Goal: Transaction & Acquisition: Purchase product/service

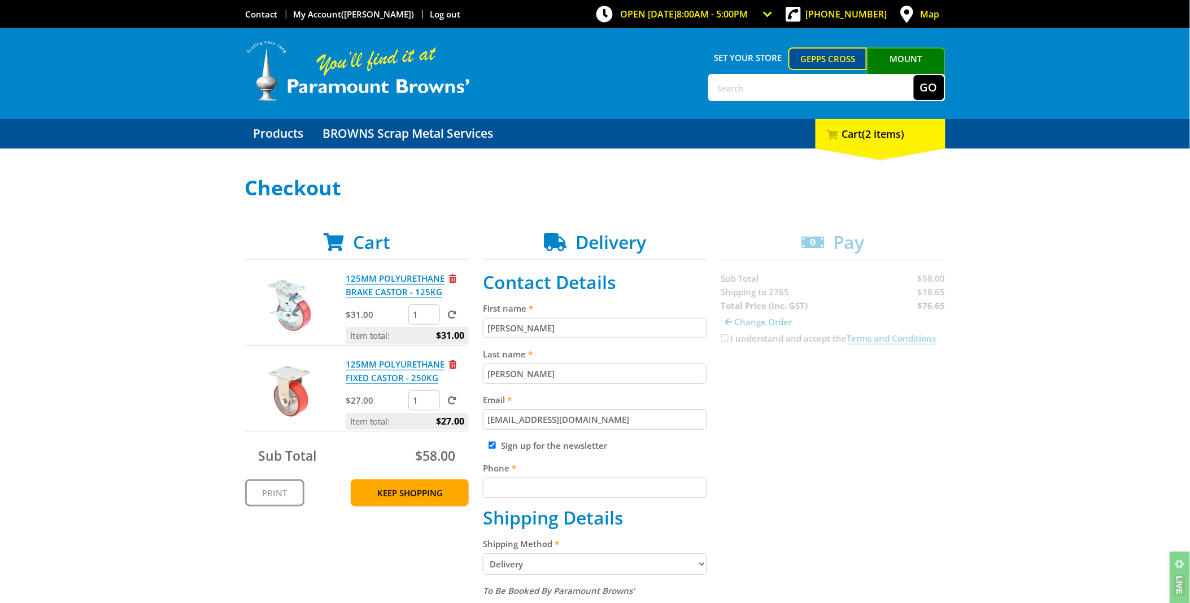
drag, startPoint x: 425, startPoint y: 313, endPoint x: 393, endPoint y: 314, distance: 32.2
click at [393, 314] on div "$31.00 1" at bounding box center [407, 315] width 123 height 23
click at [428, 310] on input "2" at bounding box center [424, 314] width 32 height 20
type input "3"
click at [428, 310] on input "3" at bounding box center [424, 314] width 32 height 20
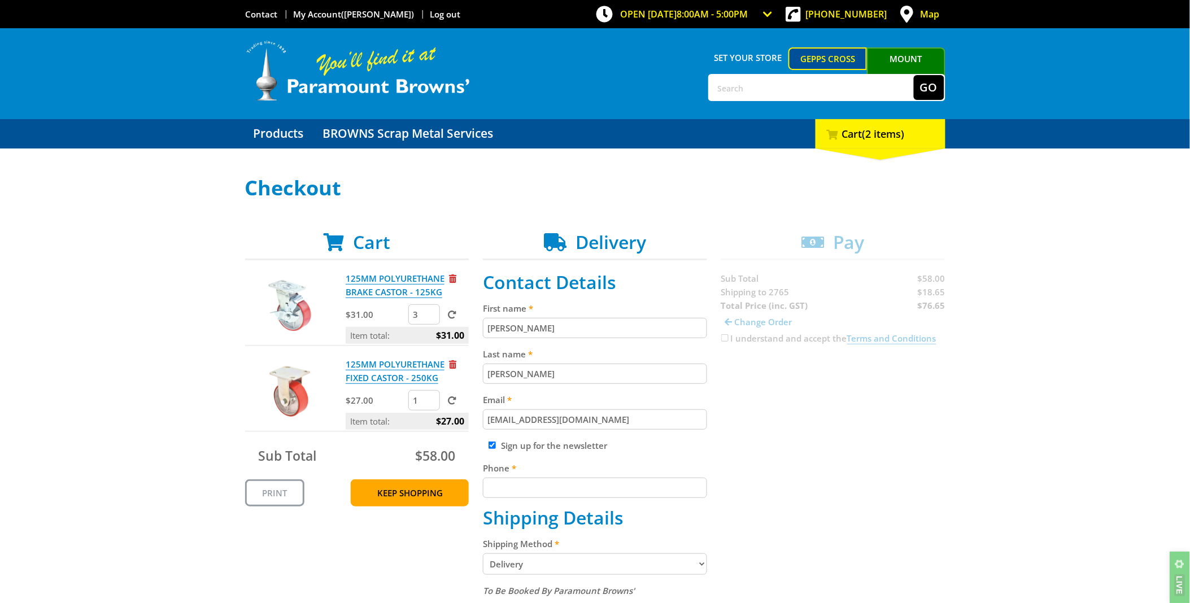
click at [460, 308] on form "3" at bounding box center [438, 314] width 60 height 20
click at [453, 309] on label at bounding box center [449, 314] width 14 height 11
click at [0, 0] on input "submit" at bounding box center [0, 0] width 0 height 0
click at [430, 398] on input "2" at bounding box center [424, 400] width 32 height 20
type input "3"
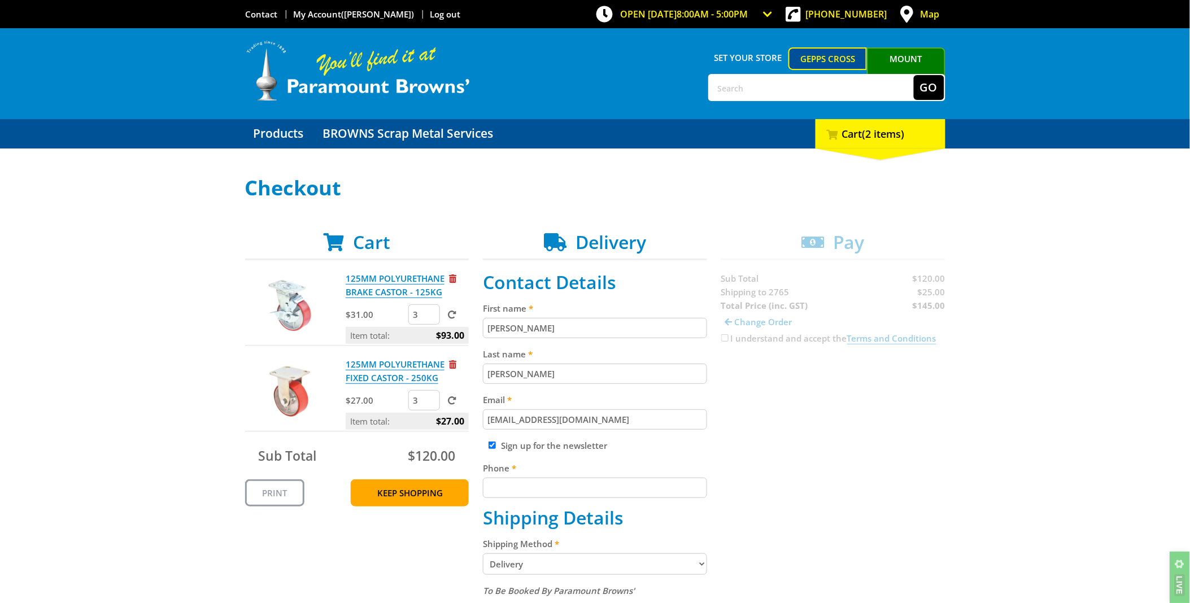
click at [430, 398] on input "3" at bounding box center [424, 400] width 32 height 20
click at [449, 397] on span at bounding box center [452, 401] width 8 height 8
click at [0, 0] on input "submit" at bounding box center [0, 0] width 0 height 0
click at [435, 317] on input "2" at bounding box center [424, 314] width 32 height 20
click at [437, 317] on input "2" at bounding box center [424, 314] width 32 height 20
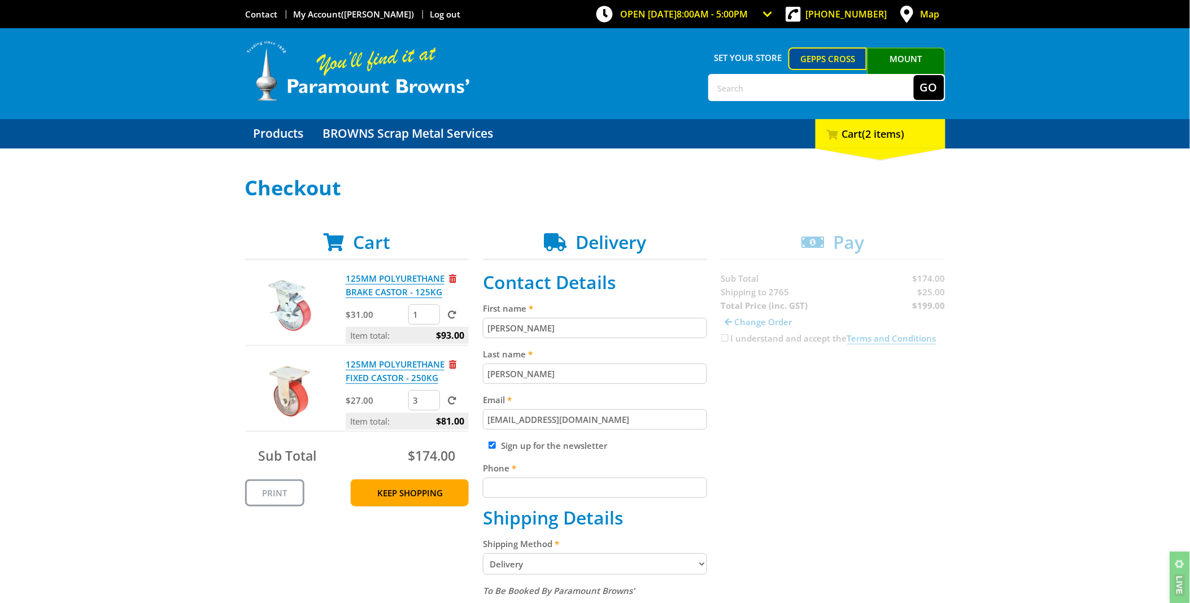
type input "1"
click at [432, 316] on input "1" at bounding box center [424, 314] width 32 height 20
click at [451, 312] on span at bounding box center [452, 315] width 8 height 8
click at [0, 0] on input "submit" at bounding box center [0, 0] width 0 height 0
